Goal: Task Accomplishment & Management: Complete application form

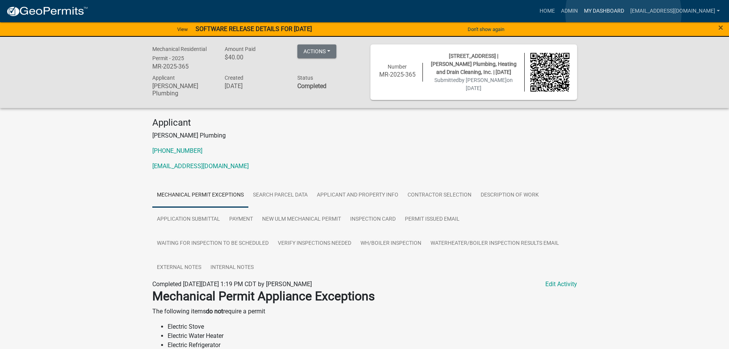
click at [624, 13] on link "My Dashboard" at bounding box center [604, 11] width 46 height 15
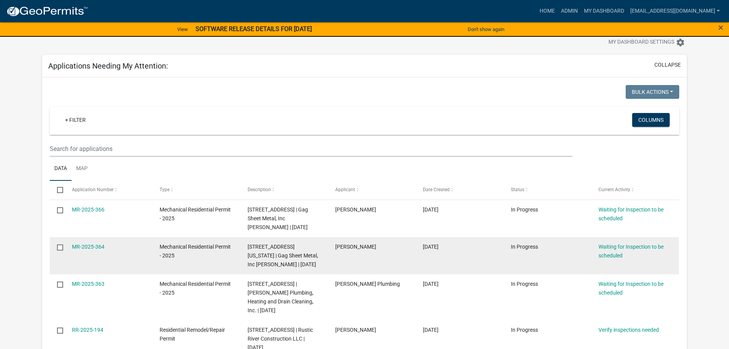
scroll to position [38, 0]
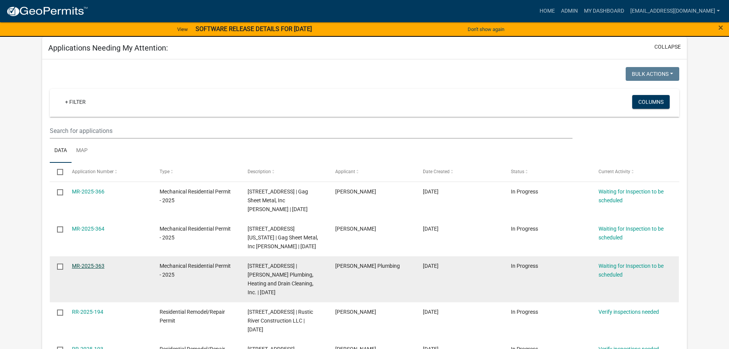
click at [98, 265] on link "MR-2025-363" at bounding box center [88, 266] width 33 height 6
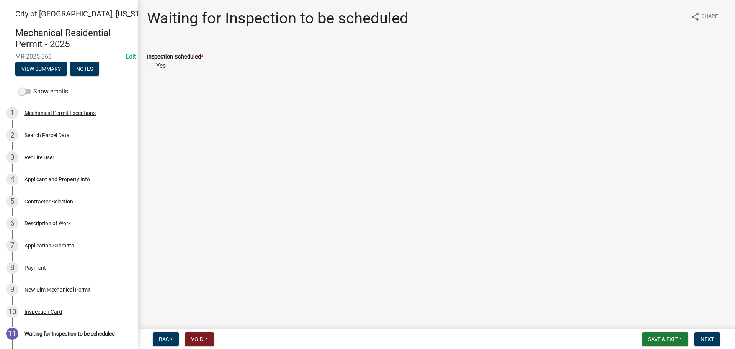
drag, startPoint x: 149, startPoint y: 59, endPoint x: 147, endPoint y: 63, distance: 5.0
click at [149, 60] on div "Inspection Scheduled *" at bounding box center [436, 56] width 579 height 9
click at [156, 63] on label "Yes" at bounding box center [161, 65] width 10 height 9
click at [156, 63] on input "Yes" at bounding box center [158, 63] width 5 height 5
checkbox input "true"
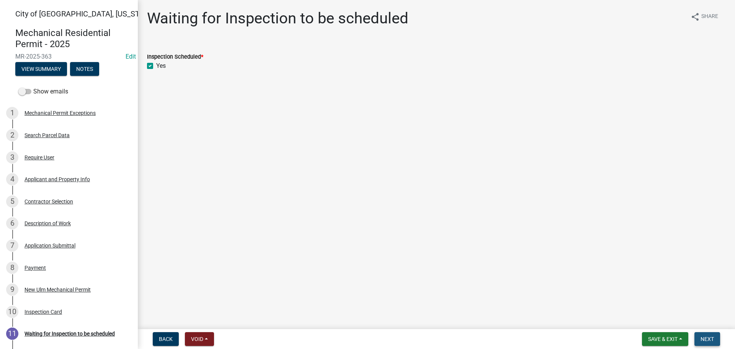
click at [704, 338] on span "Next" at bounding box center [707, 339] width 13 height 6
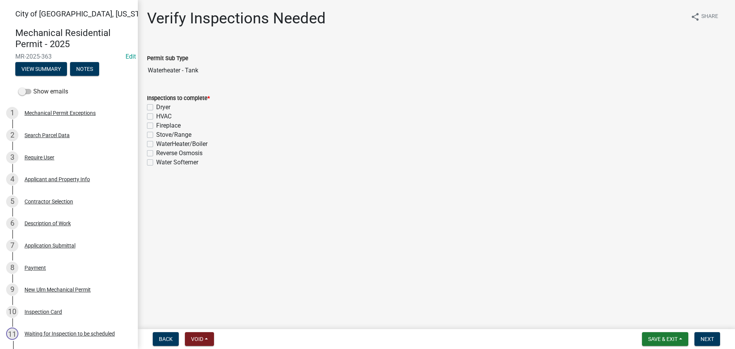
click at [156, 144] on label "WaterHeater/Boiler" at bounding box center [181, 143] width 51 height 9
click at [156, 144] on input "WaterHeater/Boiler" at bounding box center [158, 141] width 5 height 5
checkbox input "true"
checkbox input "false"
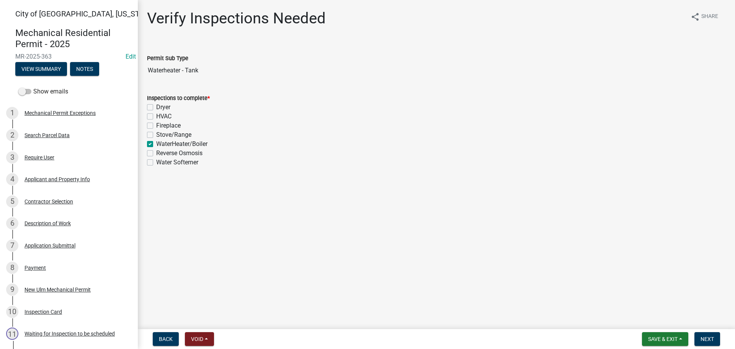
checkbox input "false"
checkbox input "true"
checkbox input "false"
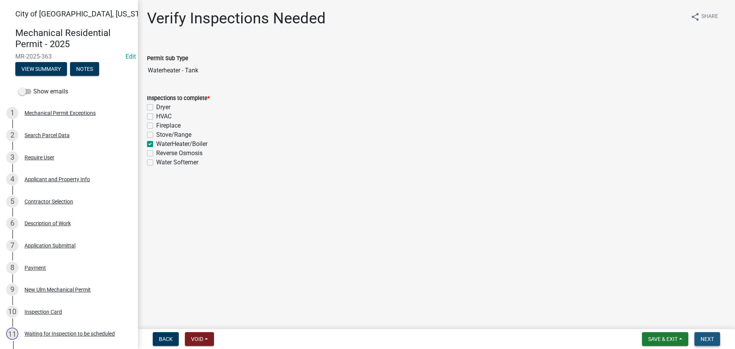
click at [704, 334] on button "Next" at bounding box center [708, 339] width 26 height 14
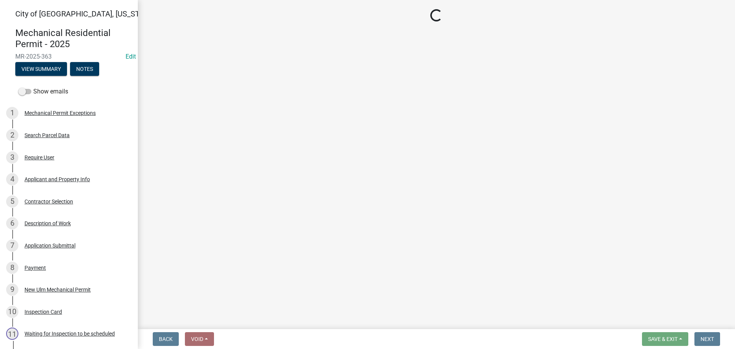
select select "805d55ac-e238-4e04-8f8e-acc067f36c3e"
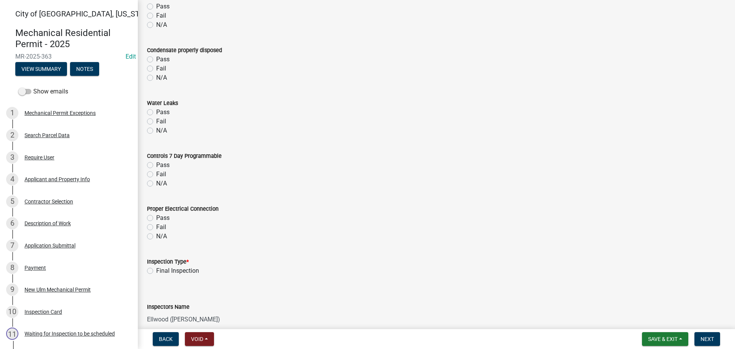
scroll to position [689, 0]
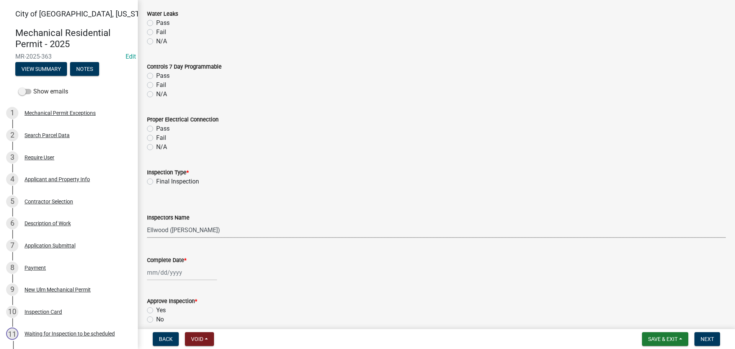
click at [174, 228] on select "Select Item... John Knisley (John Knisley - City of New Ulm) Ellwood (Ellwood Z…" at bounding box center [436, 230] width 579 height 16
click at [156, 180] on label "Final Inspection" at bounding box center [177, 181] width 43 height 9
click at [156, 180] on input "Final Inspection" at bounding box center [158, 179] width 5 height 5
radio input "true"
click at [170, 234] on select "Select Item... John Knisley (John Knisley - City of New Ulm) Ellwood (Ellwood Z…" at bounding box center [436, 230] width 579 height 16
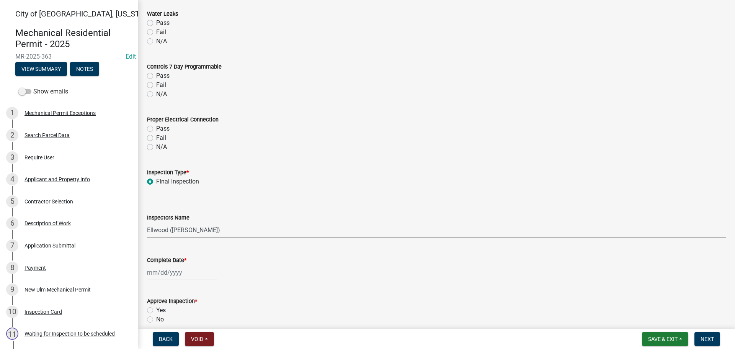
select select "cd72df13-1819-4c17-818e-bd68a66556fb"
click at [147, 222] on select "Select Item... John Knisley (John Knisley - City of New Ulm) Ellwood (Ellwood Z…" at bounding box center [436, 230] width 579 height 16
click at [155, 270] on div at bounding box center [182, 273] width 70 height 16
select select "10"
select select "2025"
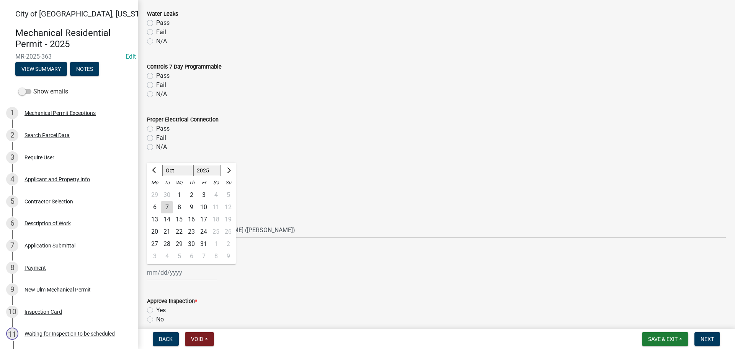
click at [155, 204] on div "6" at bounding box center [155, 207] width 12 height 12
type input "[DATE]"
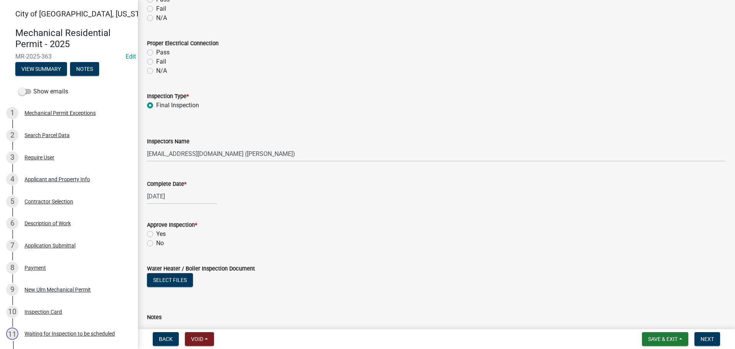
scroll to position [766, 0]
click at [156, 234] on label "Yes" at bounding box center [161, 233] width 10 height 9
click at [156, 234] on input "Yes" at bounding box center [158, 231] width 5 height 5
radio input "true"
click at [713, 346] on nav "Back Void Withdraw Lock Expire Void Save & Exit Save Save & Exit Next" at bounding box center [436, 339] width 597 height 20
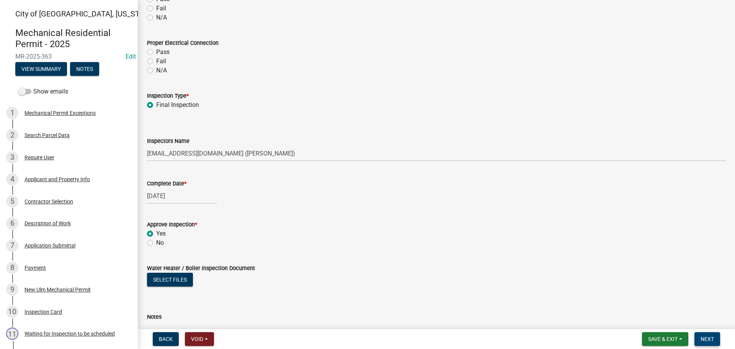
click at [712, 339] on span "Next" at bounding box center [707, 339] width 13 height 6
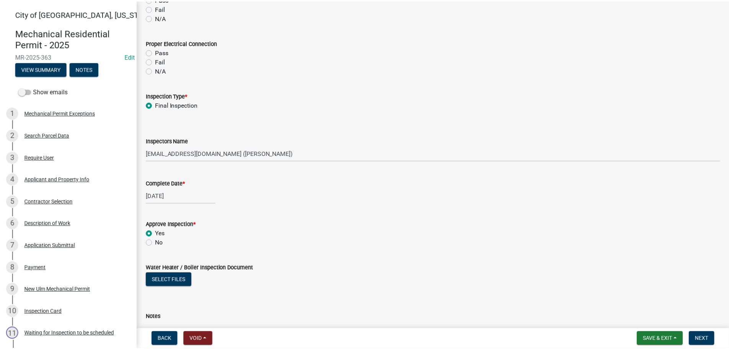
scroll to position [0, 0]
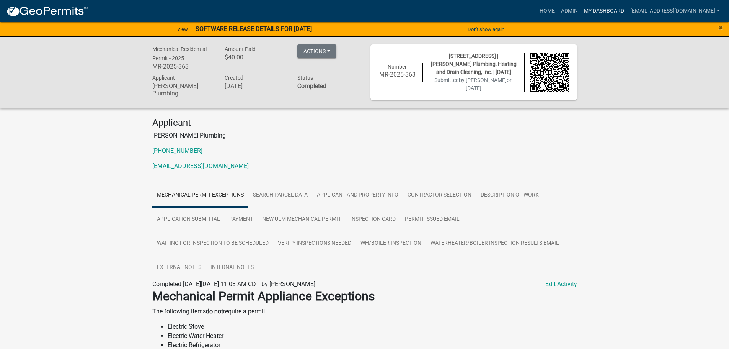
click at [623, 4] on link "My Dashboard" at bounding box center [604, 11] width 46 height 15
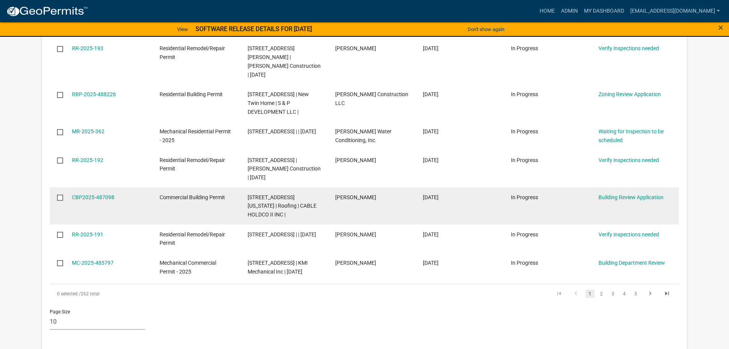
scroll to position [306, 0]
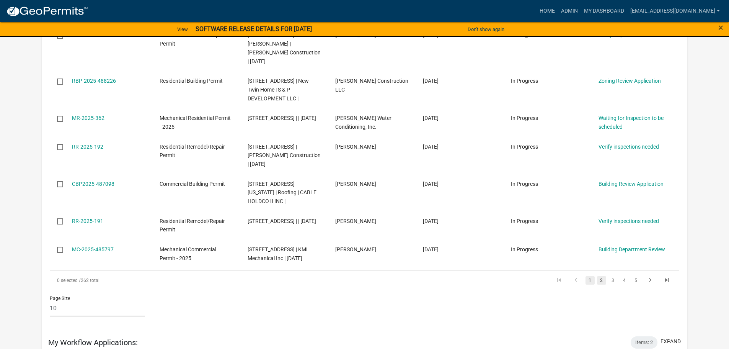
click at [601, 276] on link "2" at bounding box center [601, 280] width 9 height 8
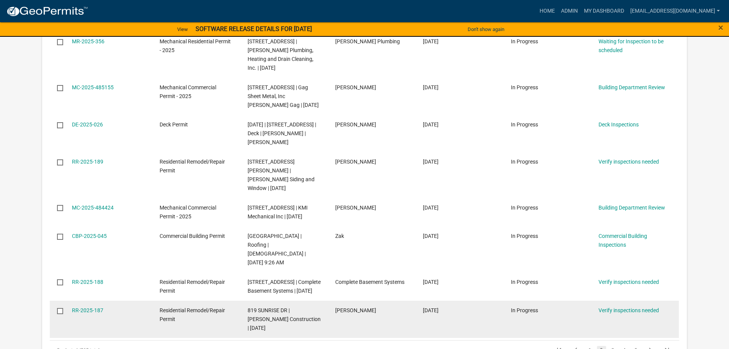
scroll to position [345, 0]
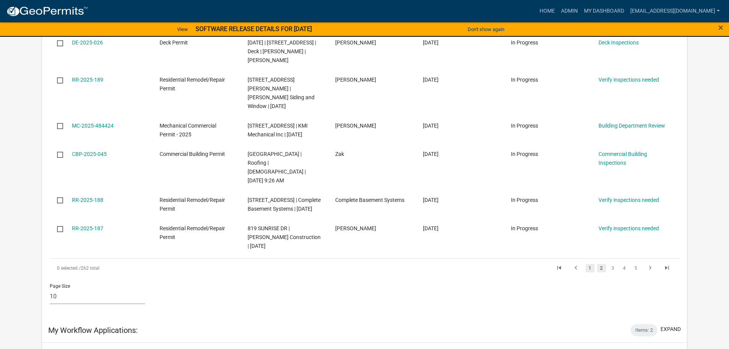
click at [591, 264] on link "1" at bounding box center [590, 268] width 9 height 8
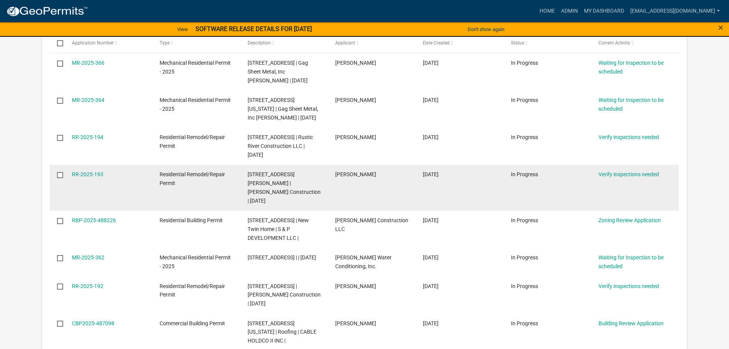
scroll to position [153, 0]
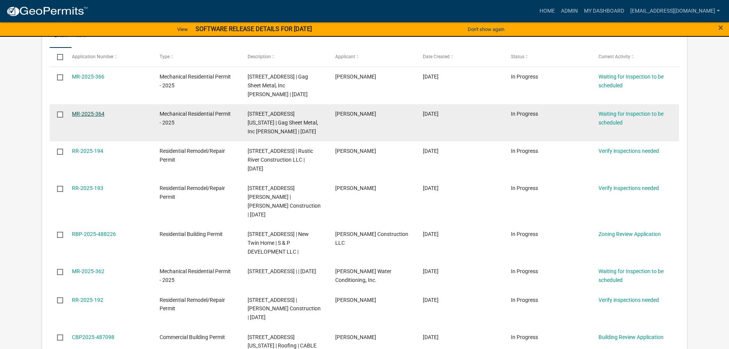
click at [96, 114] on link "MR-2025-364" at bounding box center [88, 114] width 33 height 6
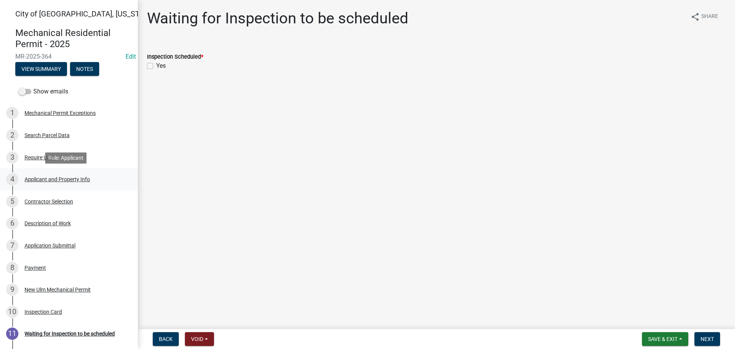
click at [48, 179] on div "Applicant and Property Info" at bounding box center [57, 178] width 65 height 5
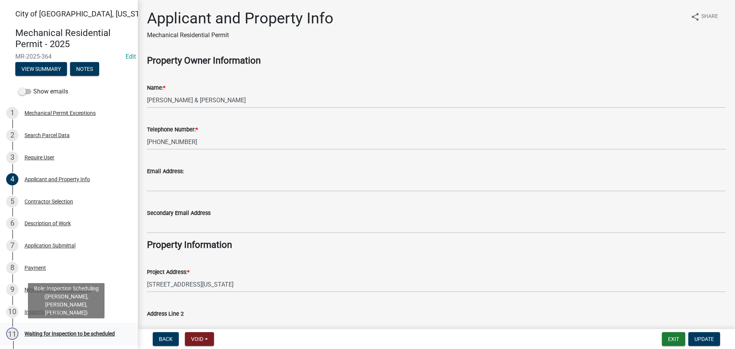
click at [63, 333] on div "Waiting for Inspection to be scheduled" at bounding box center [70, 333] width 90 height 5
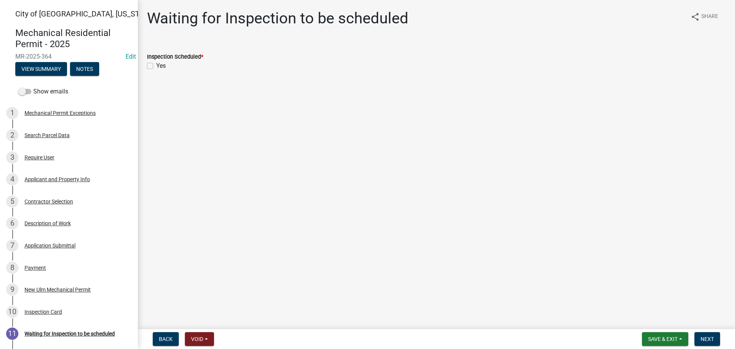
click at [156, 67] on label "Yes" at bounding box center [161, 65] width 10 height 9
click at [156, 66] on input "Yes" at bounding box center [158, 63] width 5 height 5
checkbox input "true"
click at [701, 337] on span "Next" at bounding box center [707, 339] width 13 height 6
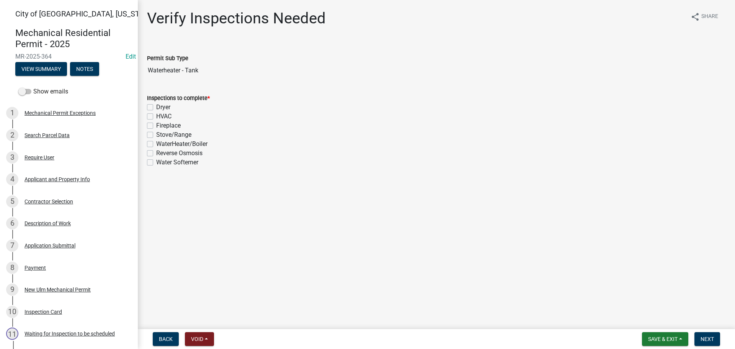
click at [156, 144] on label "WaterHeater/Boiler" at bounding box center [181, 143] width 51 height 9
click at [156, 144] on input "WaterHeater/Boiler" at bounding box center [158, 141] width 5 height 5
checkbox input "true"
checkbox input "false"
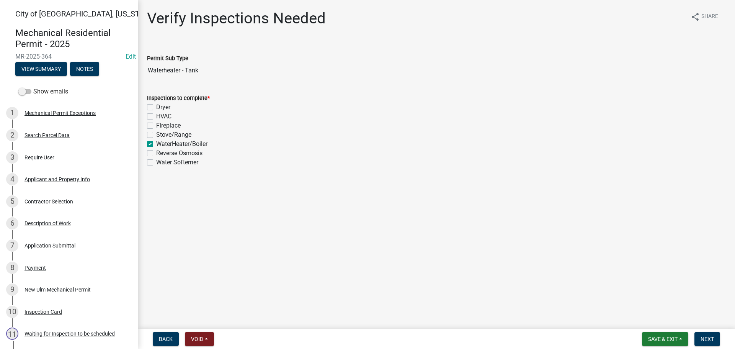
checkbox input "false"
checkbox input "true"
checkbox input "false"
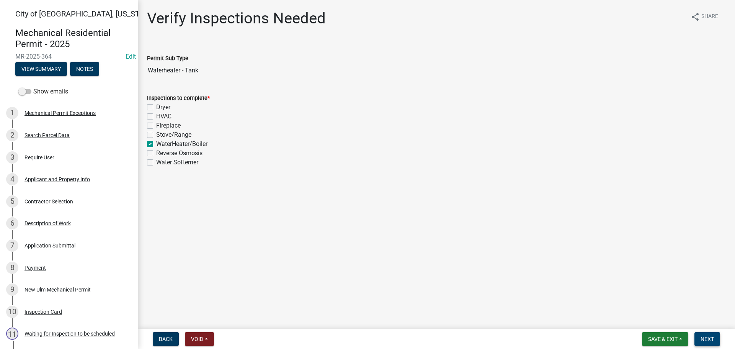
click at [704, 340] on span "Next" at bounding box center [707, 339] width 13 height 6
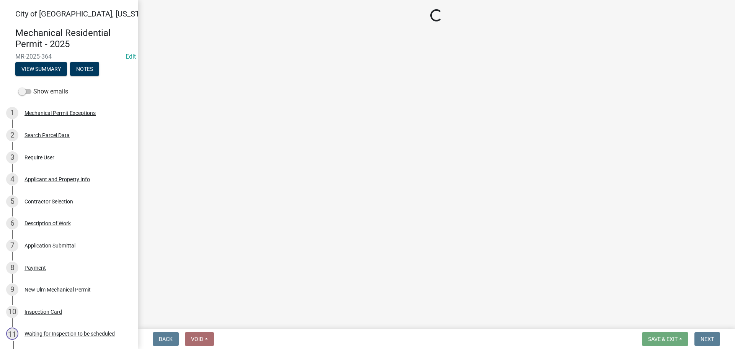
select select "805d55ac-e238-4e04-8f8e-acc067f36c3e"
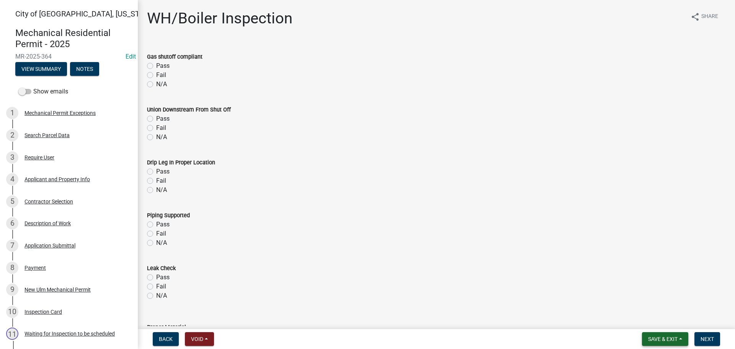
click at [660, 336] on span "Save & Exit" at bounding box center [662, 339] width 29 height 6
click at [646, 318] on button "Save & Exit" at bounding box center [657, 319] width 61 height 18
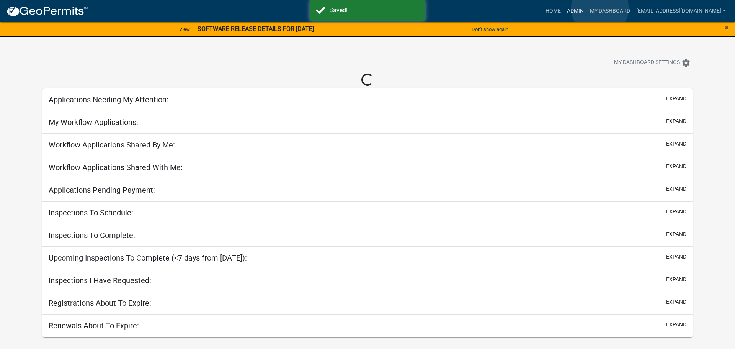
click at [587, 8] on link "Admin" at bounding box center [575, 11] width 23 height 15
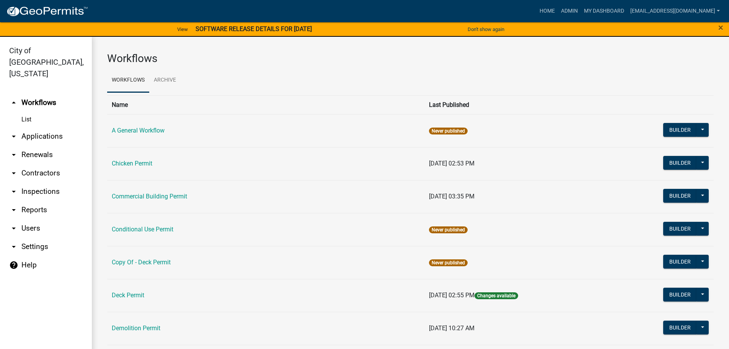
click at [35, 127] on link "arrow_drop_down Applications" at bounding box center [46, 136] width 92 height 18
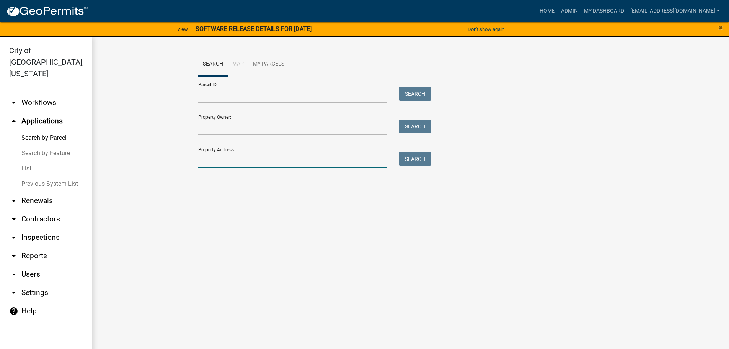
click at [216, 155] on input "Property Address:" at bounding box center [293, 160] width 190 height 16
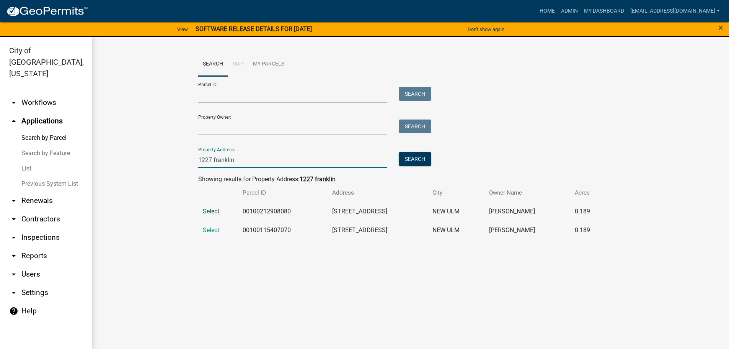
type input "1227 franklin"
click at [211, 212] on span "Select" at bounding box center [211, 211] width 16 height 7
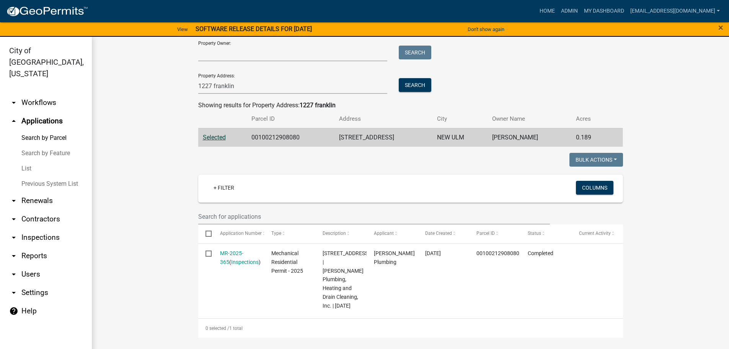
scroll to position [77, 0]
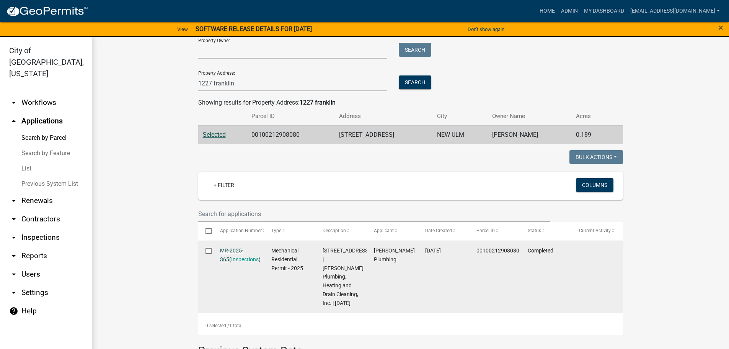
click at [243, 252] on link "MR-2025-365" at bounding box center [231, 254] width 23 height 15
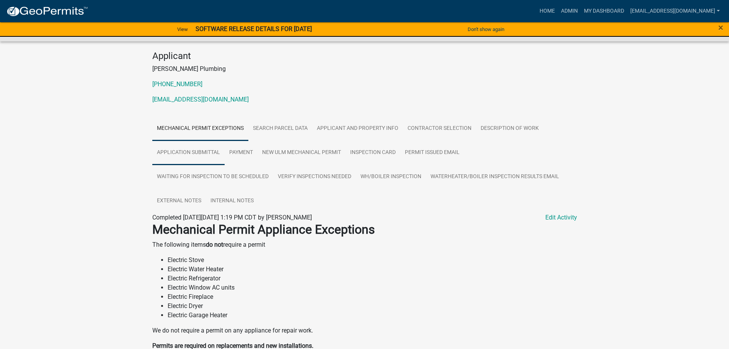
scroll to position [77, 0]
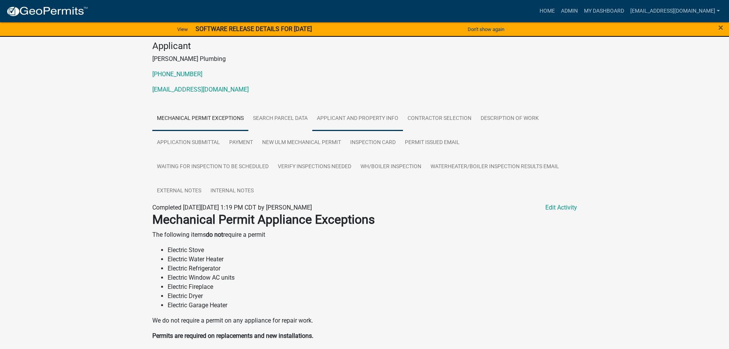
click at [368, 118] on link "Applicant and Property Info" at bounding box center [357, 118] width 91 height 25
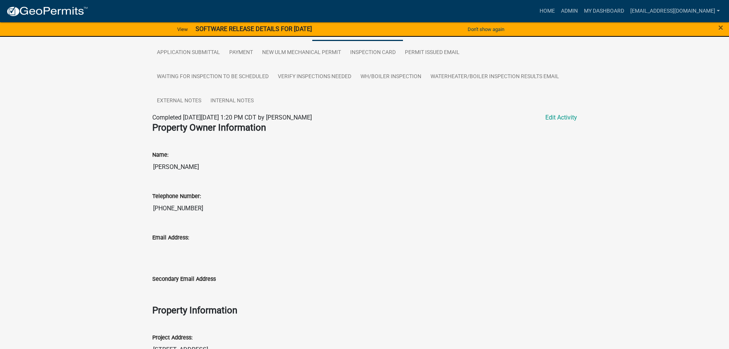
scroll to position [191, 0]
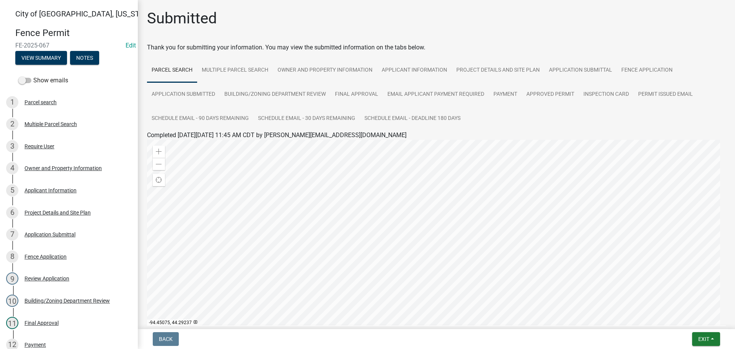
click at [704, 346] on nav "Back Exit Save Save & Exit" at bounding box center [436, 339] width 597 height 20
click at [701, 340] on span "Exit" at bounding box center [703, 339] width 11 height 6
click at [683, 322] on button "Save & Exit" at bounding box center [689, 319] width 61 height 18
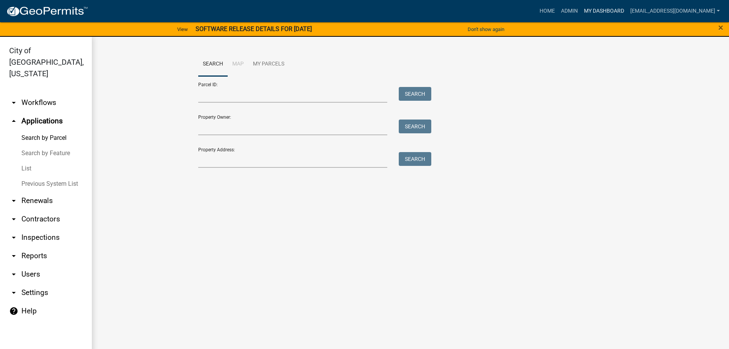
click at [628, 11] on link "My Dashboard" at bounding box center [604, 11] width 46 height 15
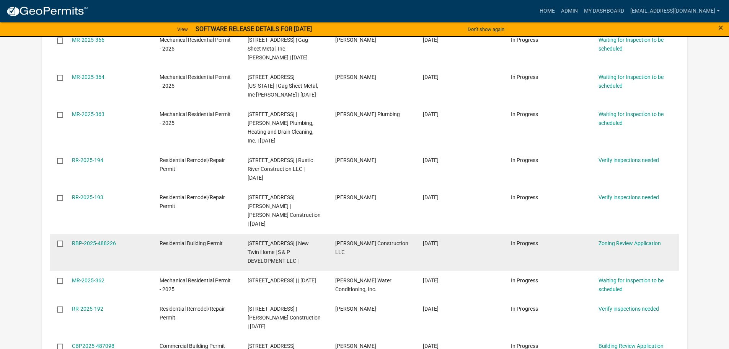
scroll to position [191, 0]
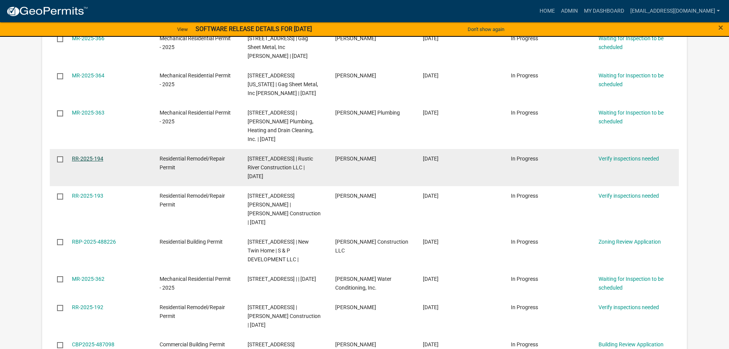
click at [92, 155] on link "RR-2025-194" at bounding box center [87, 158] width 31 height 6
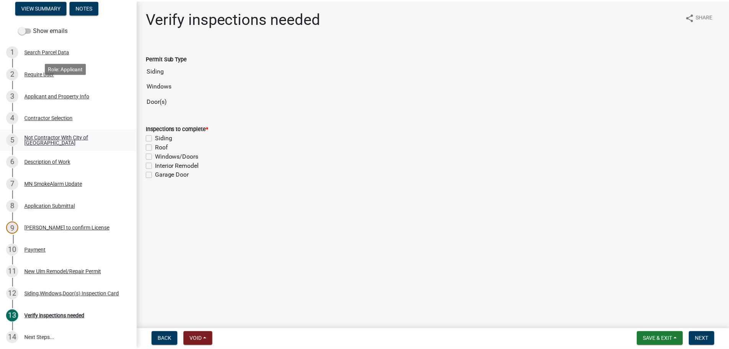
scroll to position [153, 0]
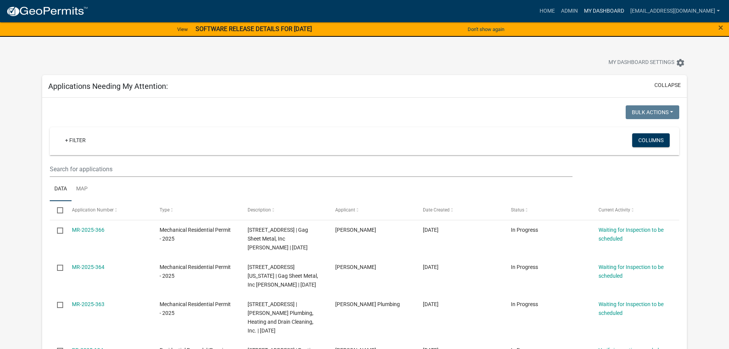
click at [628, 13] on link "My Dashboard" at bounding box center [604, 11] width 46 height 15
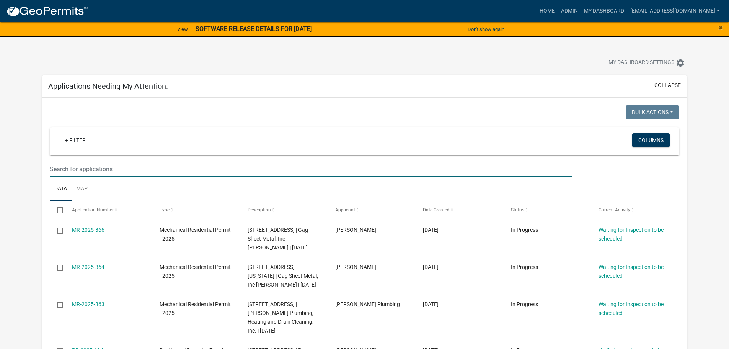
click at [107, 163] on input "text" at bounding box center [311, 169] width 523 height 16
type input "highland"
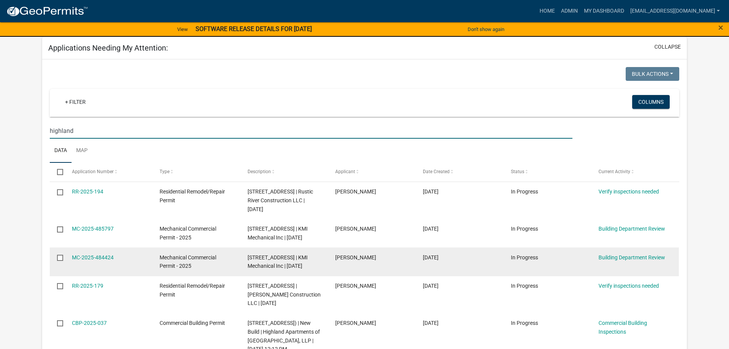
scroll to position [77, 0]
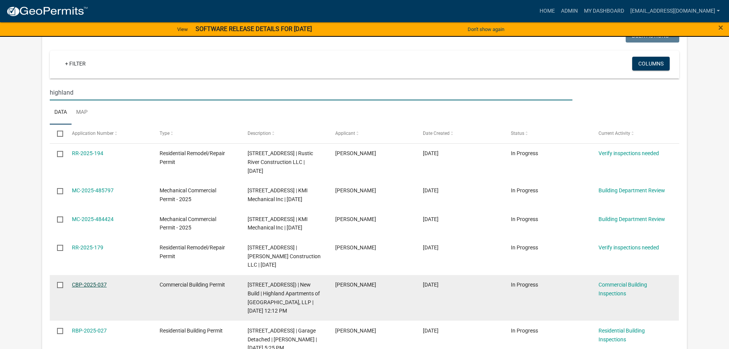
click at [90, 285] on link "CBP-2025-037" at bounding box center [89, 284] width 35 height 6
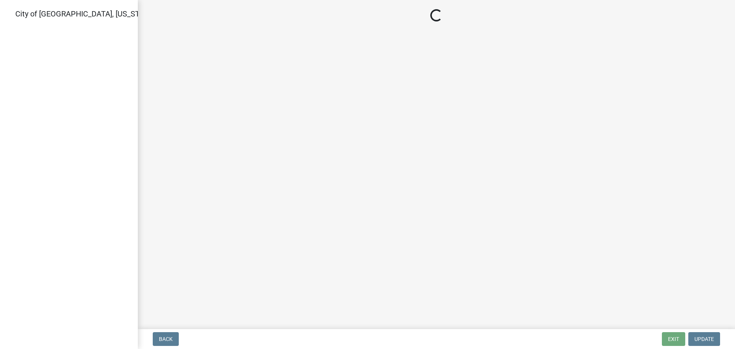
select select "805d55ac-e238-4e04-8f8e-acc067f36c3e"
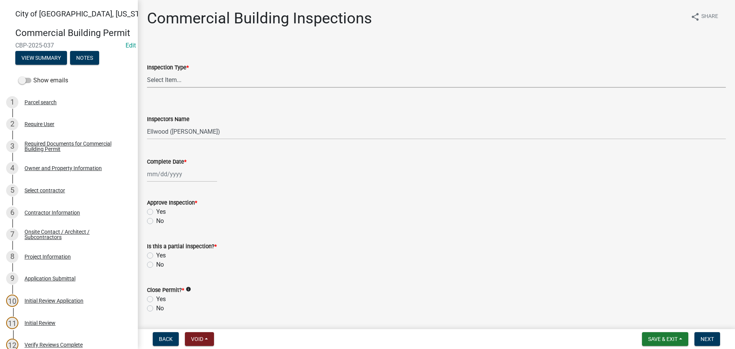
click at [157, 79] on select "Select Item... All Inspections Required 200 # 2Hr Hydro Test Meters (all) Attic…" at bounding box center [436, 80] width 579 height 16
